Goal: Information Seeking & Learning: Learn about a topic

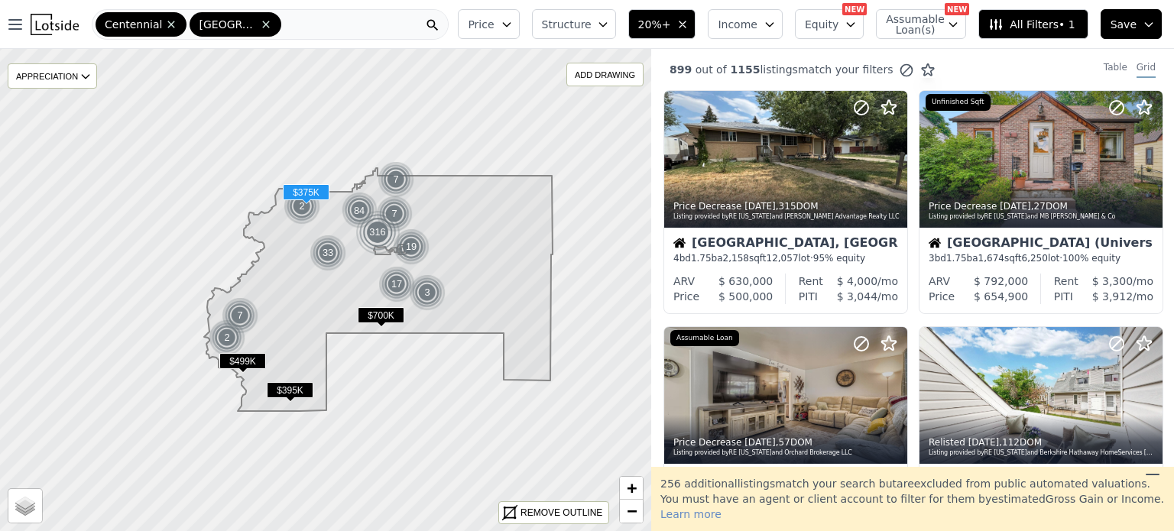
scroll to position [1232, 0]
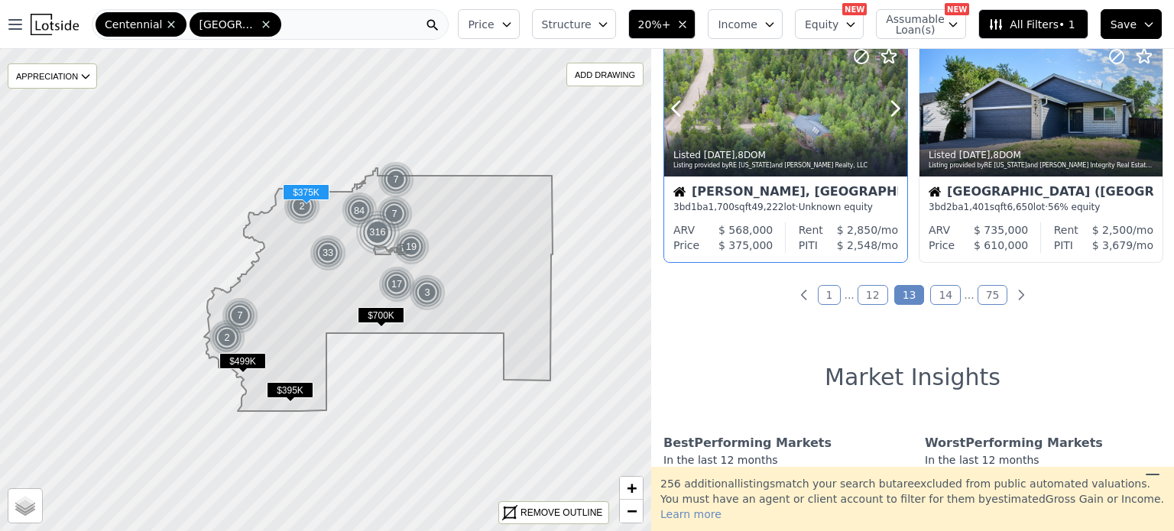
click at [818, 119] on div at bounding box center [859, 89] width 98 height 98
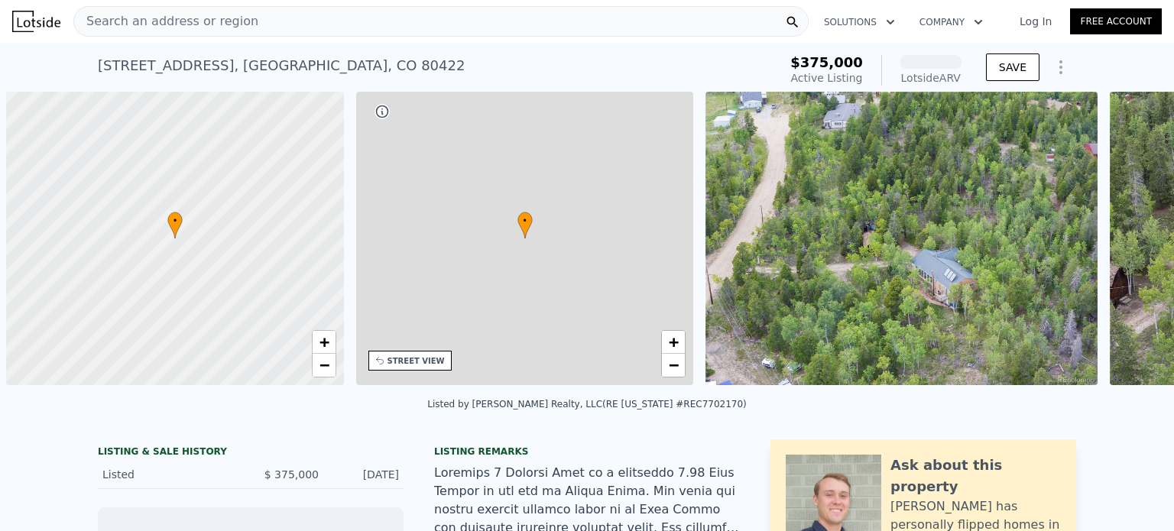
scroll to position [0, 6]
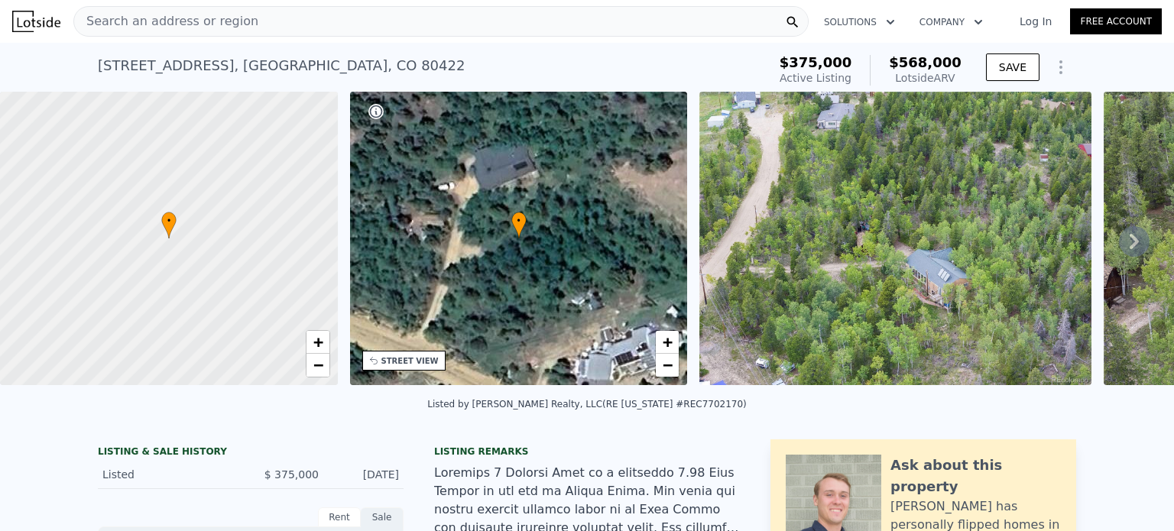
click at [157, 25] on span "Search an address or region" at bounding box center [166, 21] width 184 height 18
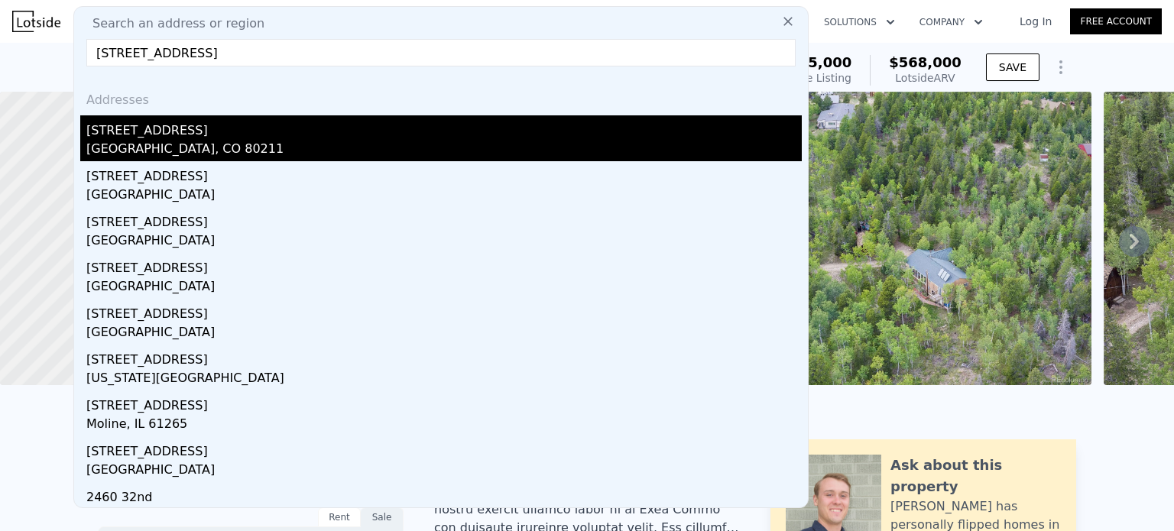
type input "[STREET_ADDRESS]"
click at [176, 141] on div "[GEOGRAPHIC_DATA], CO 80211" at bounding box center [444, 150] width 716 height 21
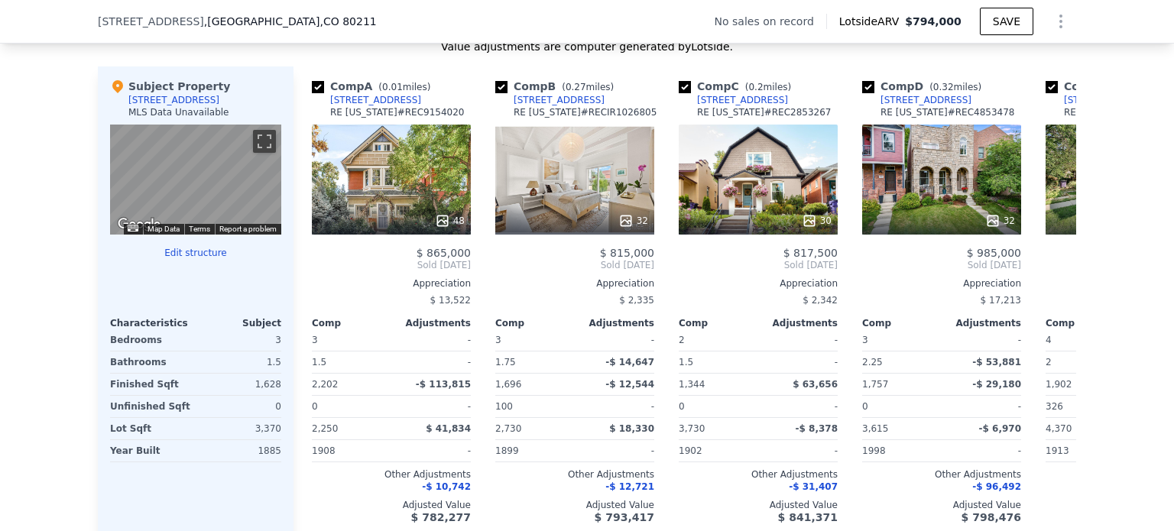
scroll to position [1460, 0]
click at [426, 162] on div "48" at bounding box center [391, 180] width 159 height 110
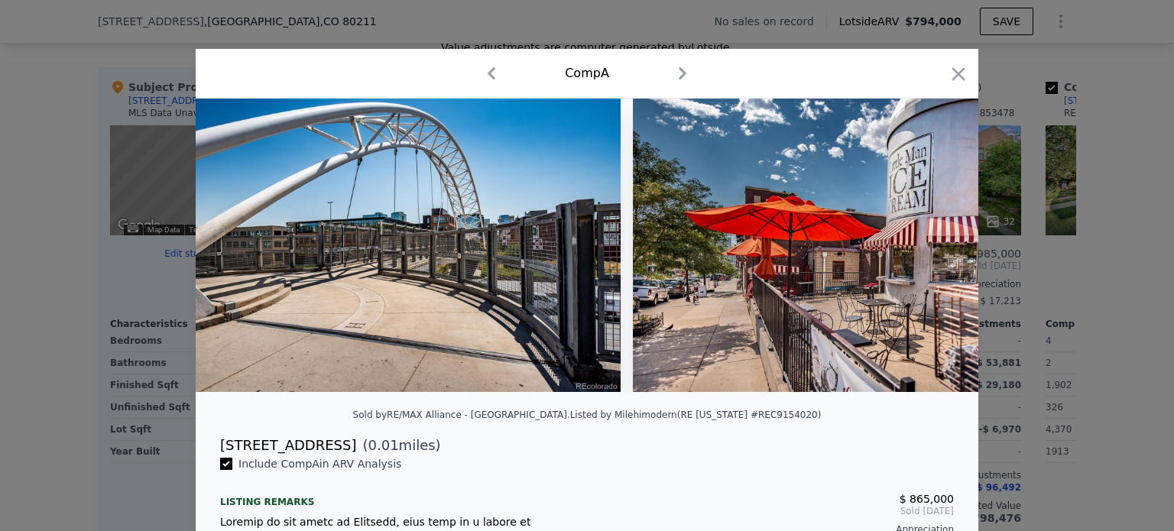
scroll to position [0, 17287]
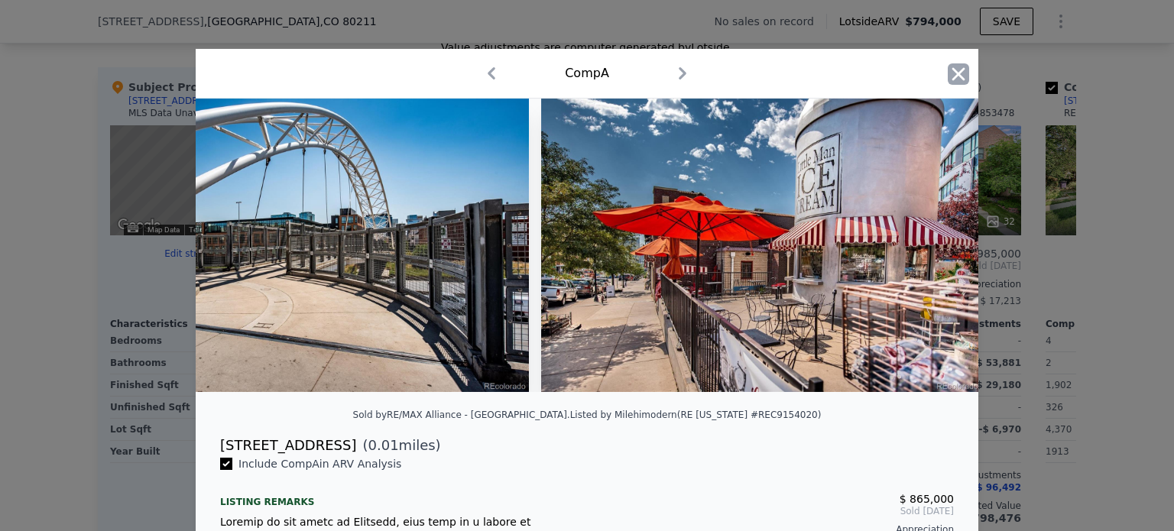
click at [948, 76] on icon "button" at bounding box center [958, 73] width 21 height 21
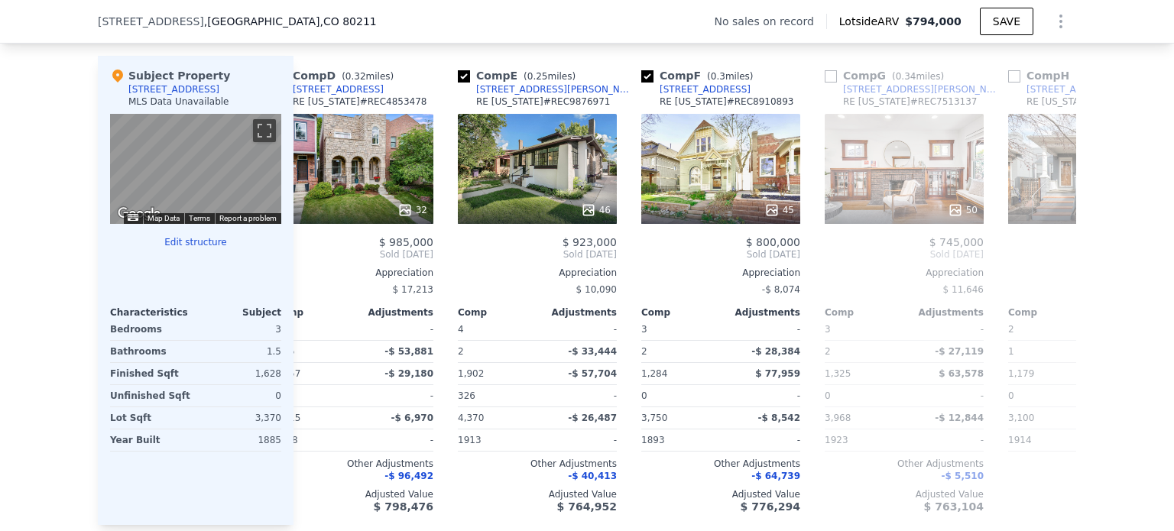
scroll to position [1470, 0]
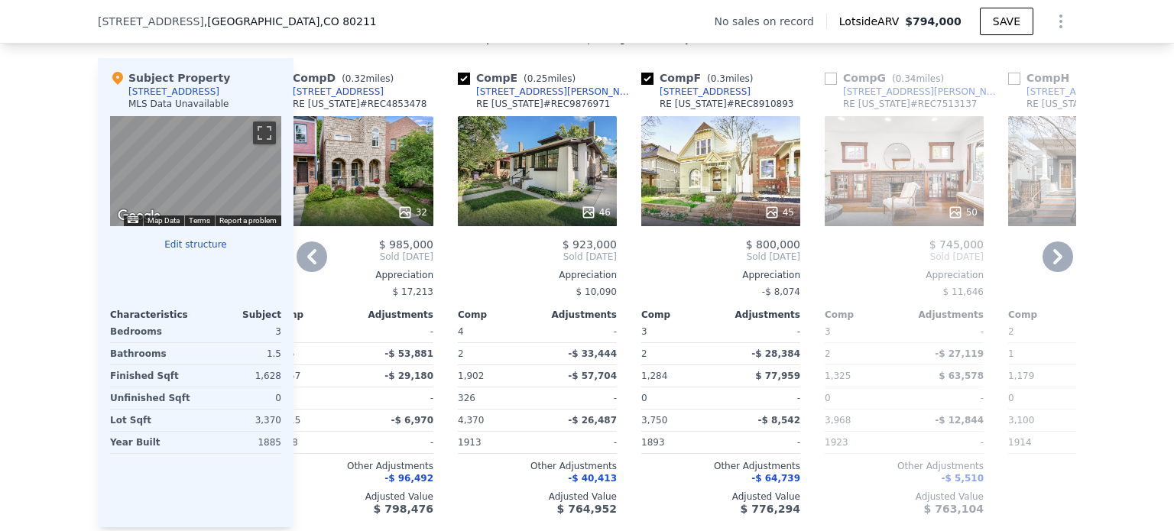
click at [713, 180] on div "45" at bounding box center [721, 171] width 159 height 110
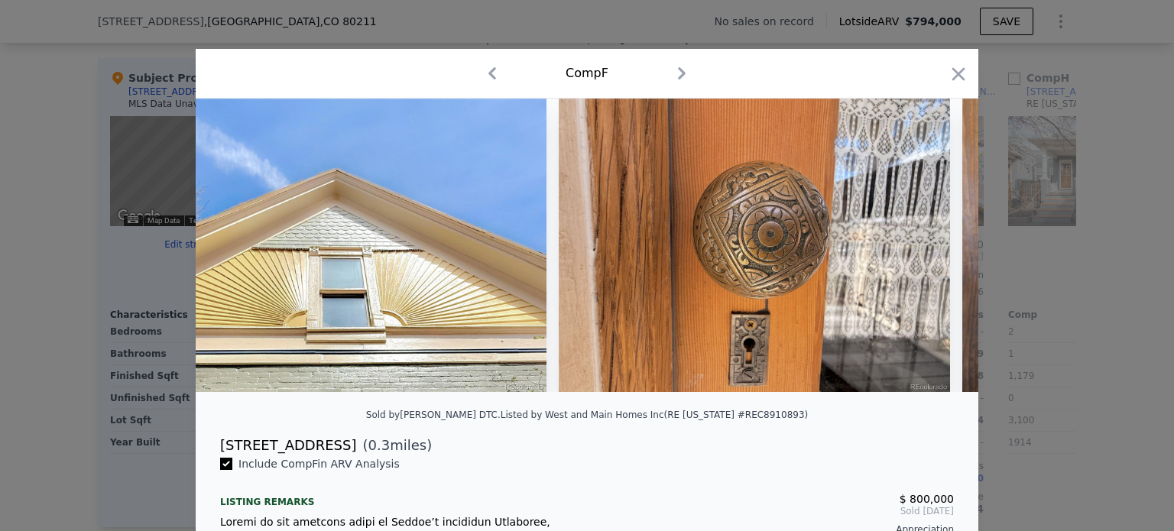
scroll to position [0, 9180]
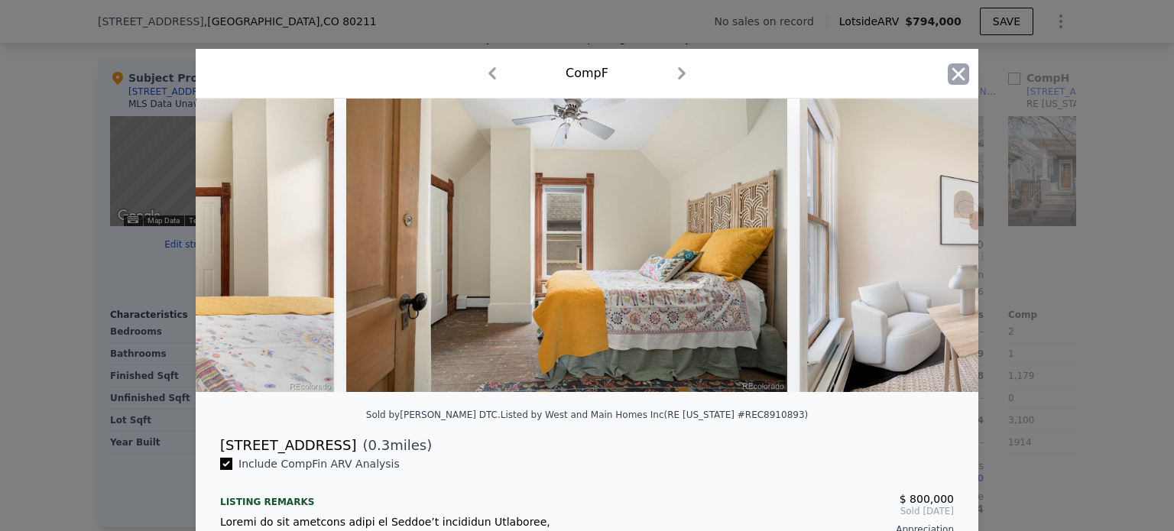
click at [954, 73] on icon "button" at bounding box center [959, 73] width 13 height 13
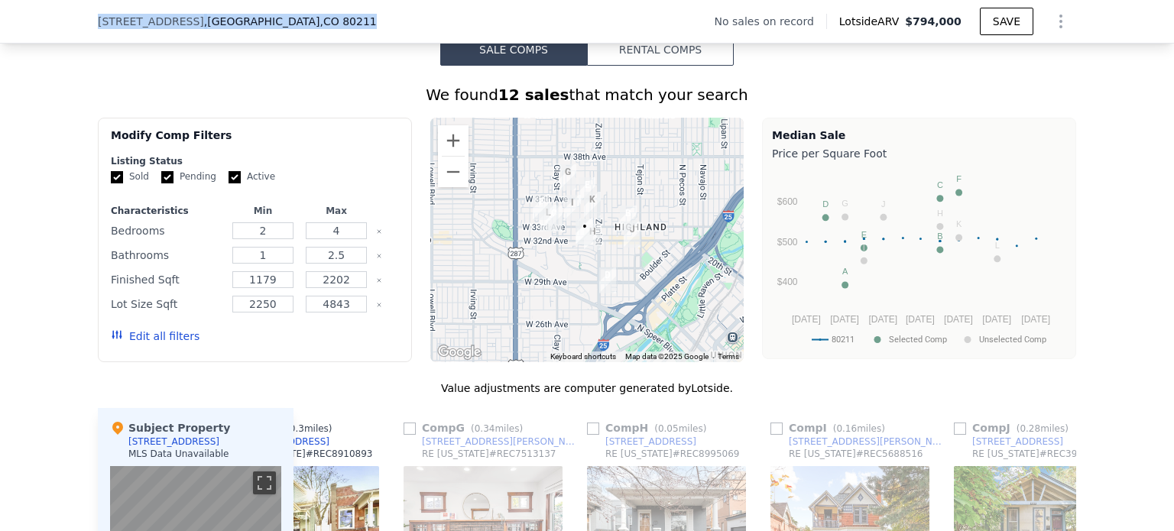
scroll to position [1109, 0]
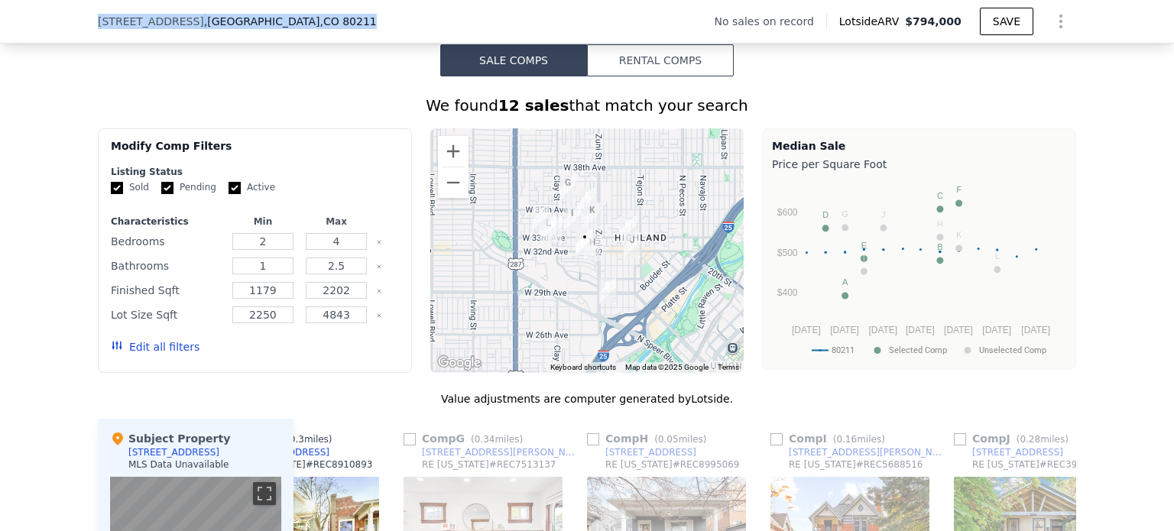
drag, startPoint x: 265, startPoint y: 21, endPoint x: 76, endPoint y: 29, distance: 189.8
click at [76, 29] on div "2460 W 32nd Ave , Denver , CO 80211 No sales on record Lotside ARV $794,000 SAVE" at bounding box center [587, 22] width 1174 height 44
copy div "2460 W 32nd Ave , Denver , CO 80211"
